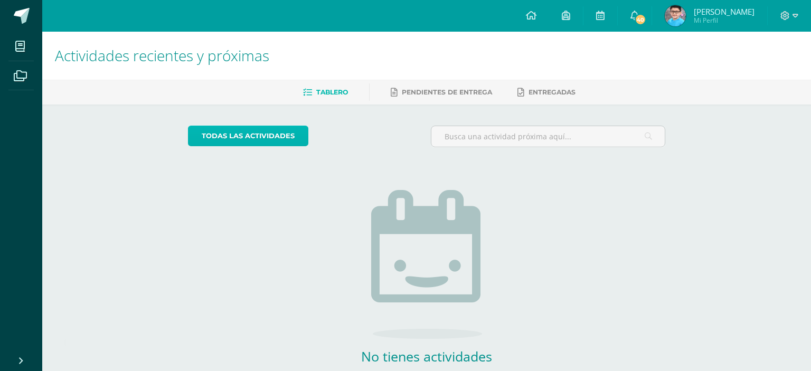
click at [257, 140] on link "todas las Actividades" at bounding box center [248, 136] width 120 height 21
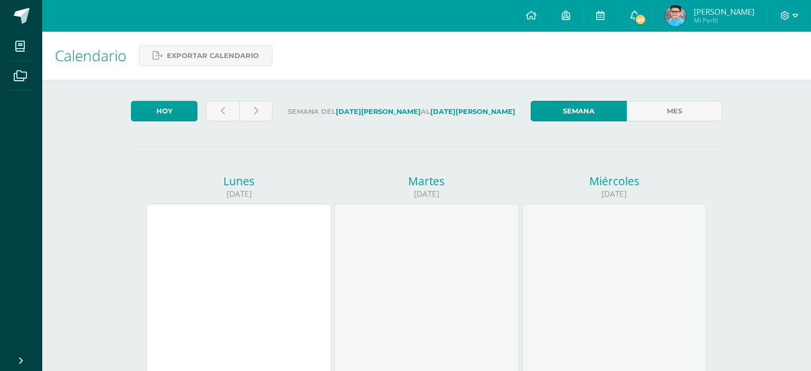
click at [646, 15] on span "40" at bounding box center [640, 20] width 12 height 12
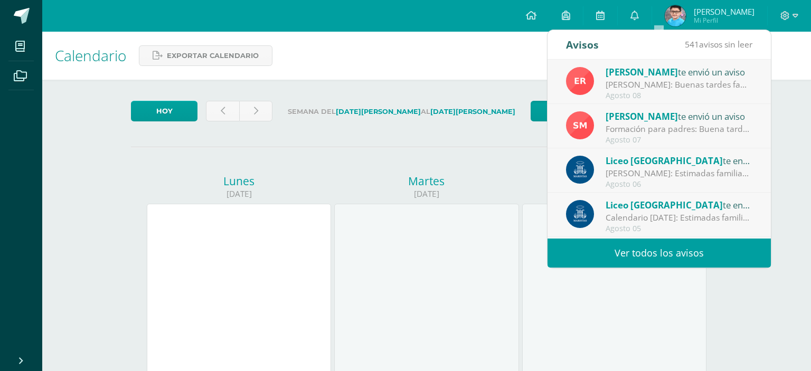
click at [685, 78] on div "[PERSON_NAME] te envió un aviso" at bounding box center [678, 72] width 147 height 14
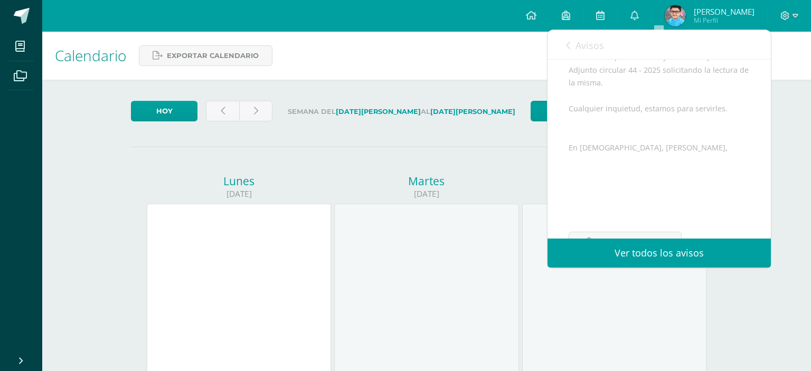
scroll to position [141, 0]
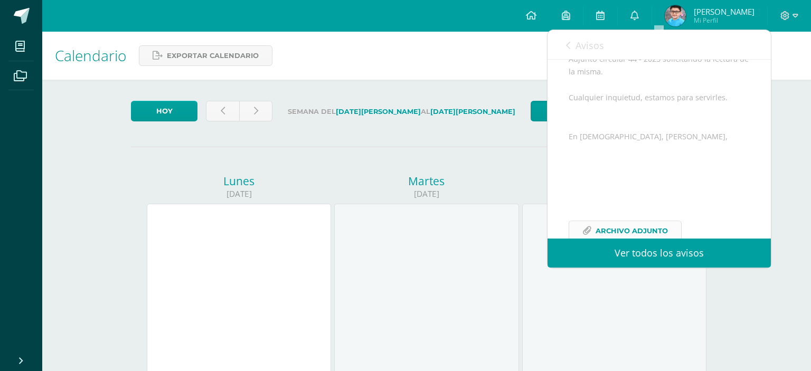
click at [658, 221] on span "Archivo Adjunto" at bounding box center [631, 231] width 72 height 20
click at [510, 174] on div "Martes" at bounding box center [426, 181] width 184 height 15
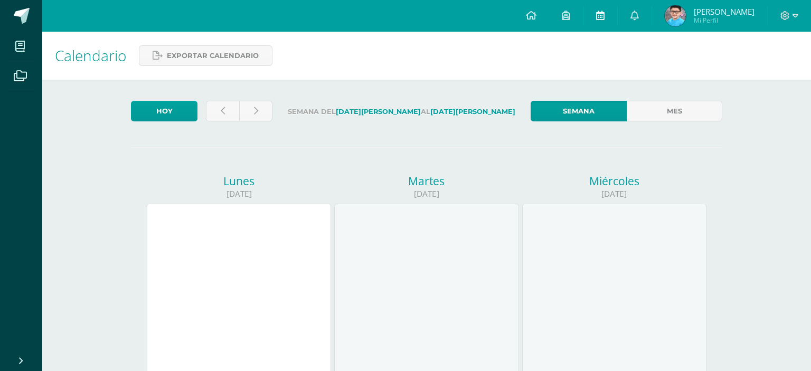
click at [617, 17] on link at bounding box center [600, 16] width 34 height 32
click at [639, 16] on icon at bounding box center [634, 15] width 8 height 9
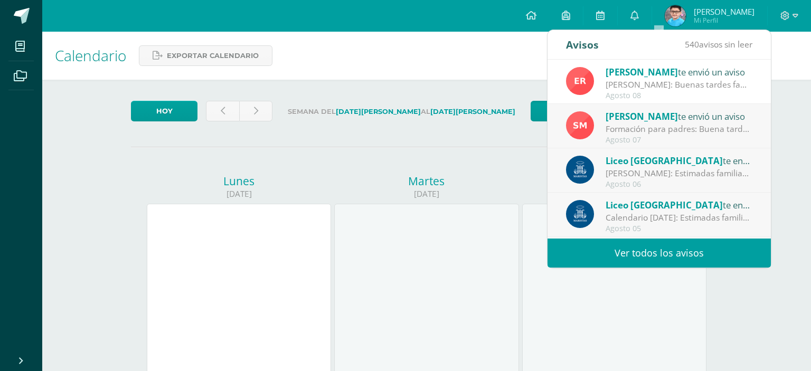
click at [681, 164] on div "Liceo Guatemala te envió un aviso" at bounding box center [678, 161] width 147 height 14
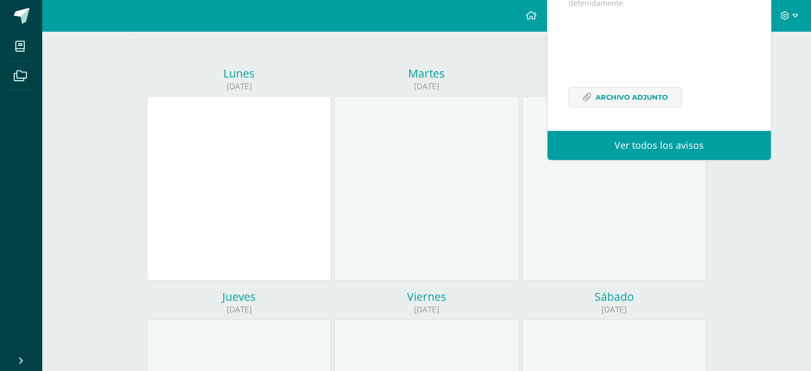
scroll to position [111, 0]
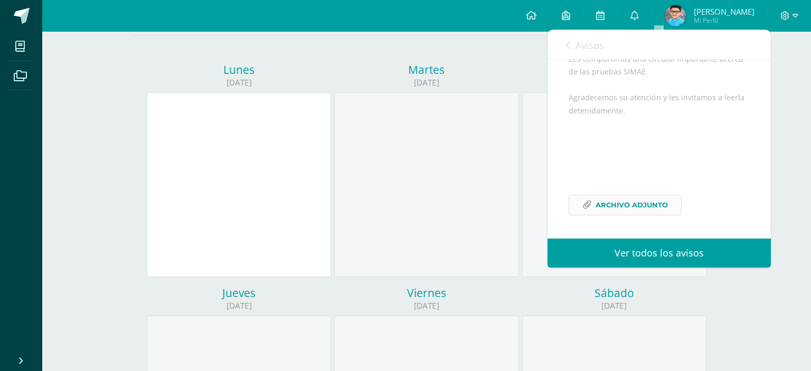
click at [646, 204] on span "Archivo Adjunto" at bounding box center [631, 205] width 72 height 20
